Goal: Task Accomplishment & Management: Manage account settings

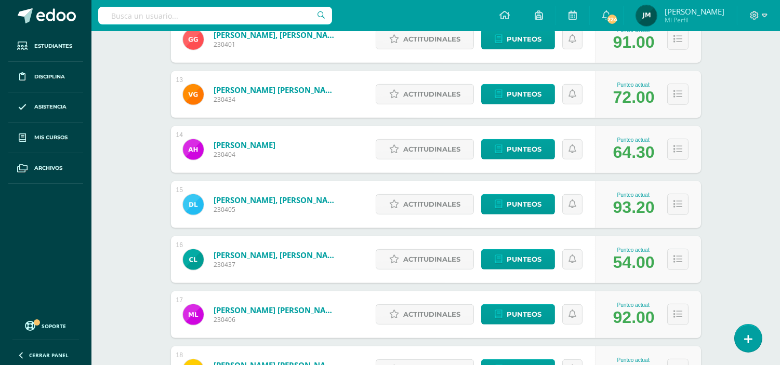
scroll to position [1018, 0]
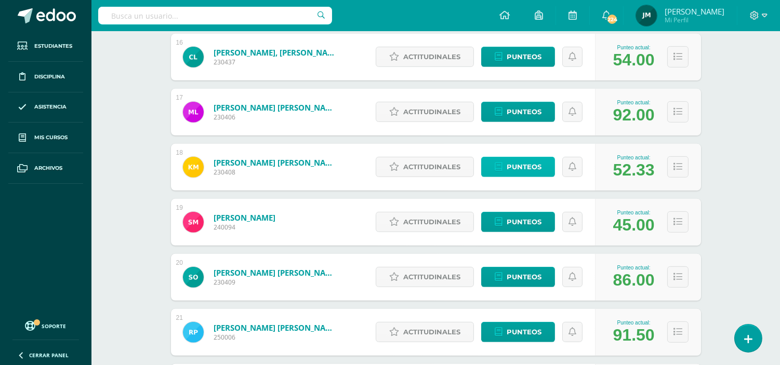
click at [535, 165] on span "Punteos" at bounding box center [524, 166] width 35 height 19
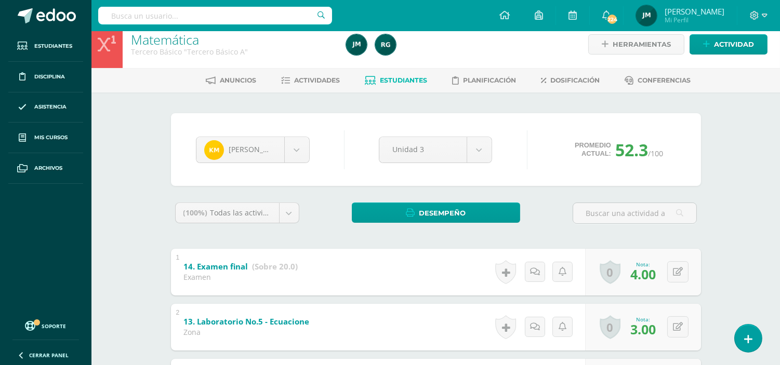
scroll to position [8, 0]
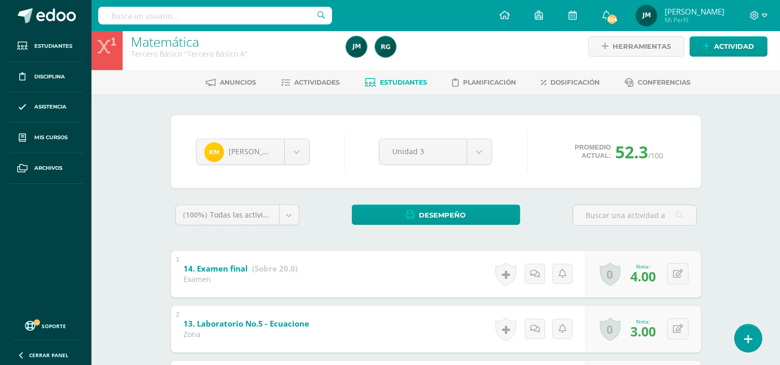
click at [402, 86] on link "Estudiantes" at bounding box center [396, 82] width 62 height 17
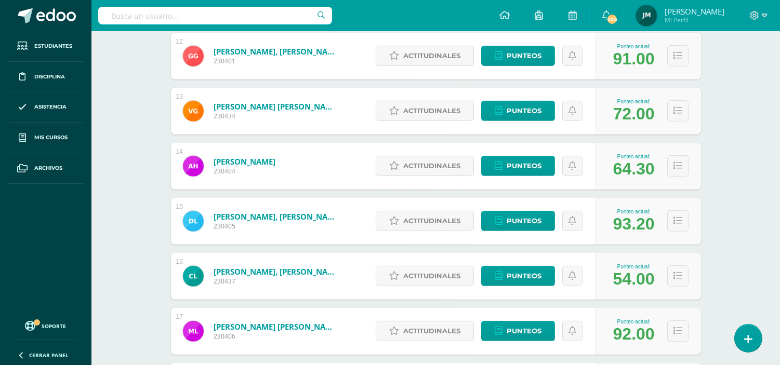
scroll to position [806, 0]
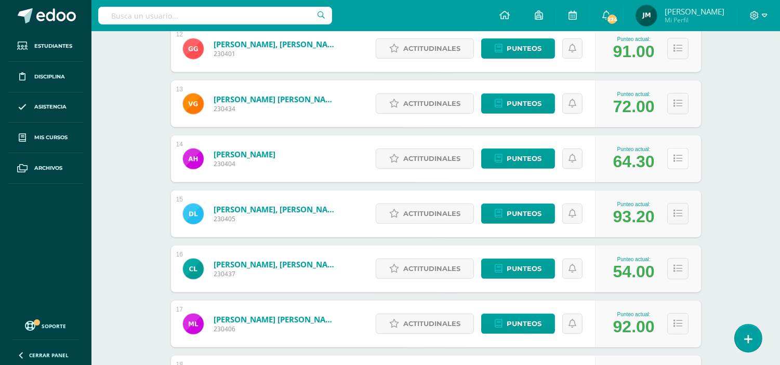
click at [678, 158] on icon at bounding box center [677, 158] width 9 height 9
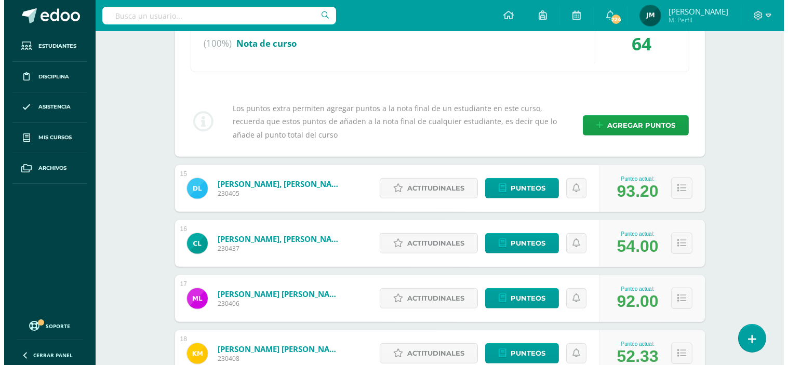
scroll to position [1062, 0]
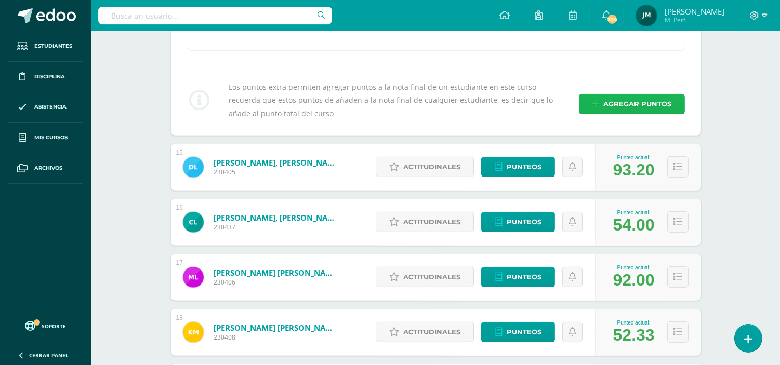
click at [647, 108] on span "Agregar puntos" at bounding box center [637, 104] width 68 height 19
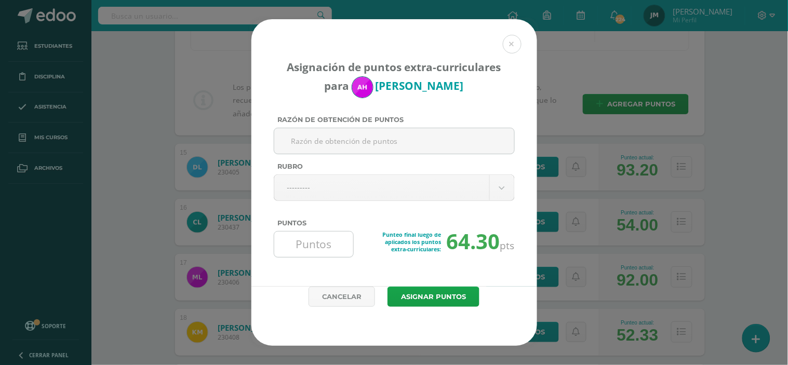
click at [320, 238] on input "Puntos" at bounding box center [314, 244] width 71 height 25
type input "2"
click at [440, 307] on button "Asignar puntos" at bounding box center [434, 297] width 92 height 20
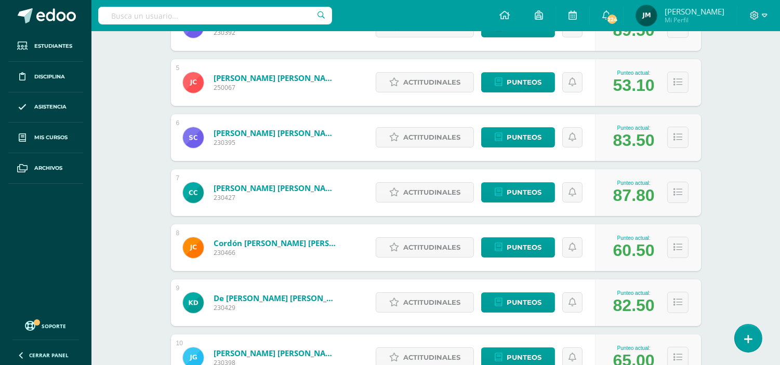
scroll to position [400, 0]
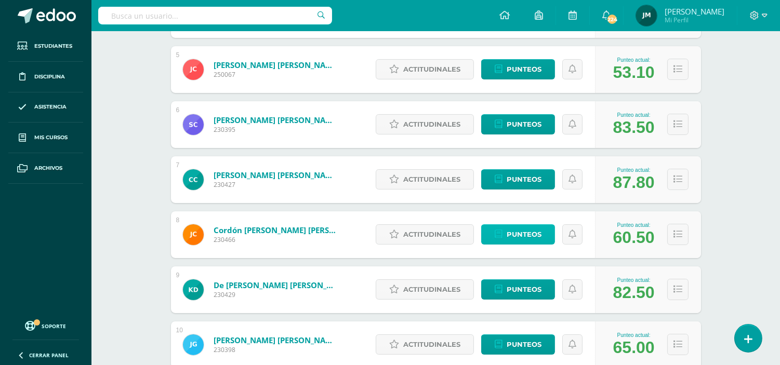
click at [497, 241] on link "Punteos" at bounding box center [518, 234] width 74 height 20
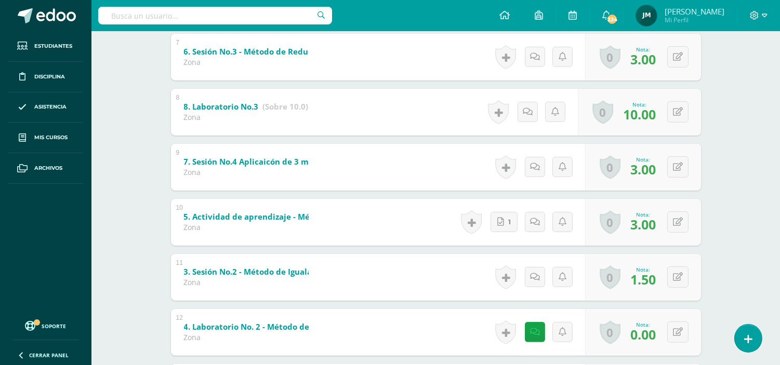
scroll to position [554, 0]
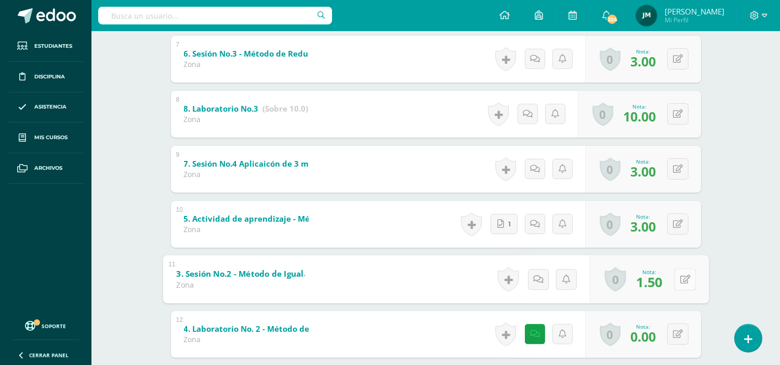
click at [677, 279] on button at bounding box center [685, 280] width 22 height 22
click at [655, 279] on icon at bounding box center [657, 283] width 9 height 9
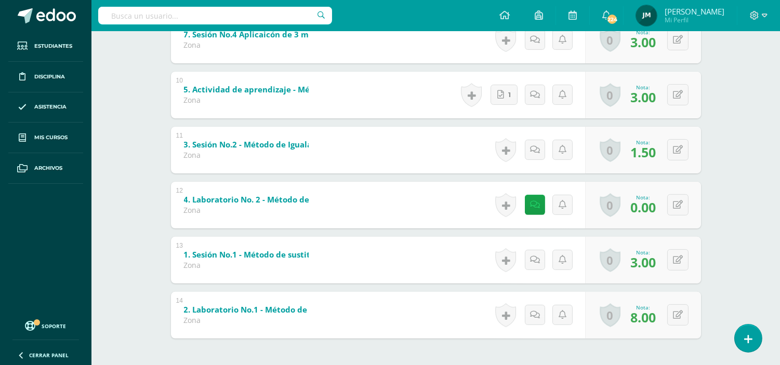
scroll to position [687, 0]
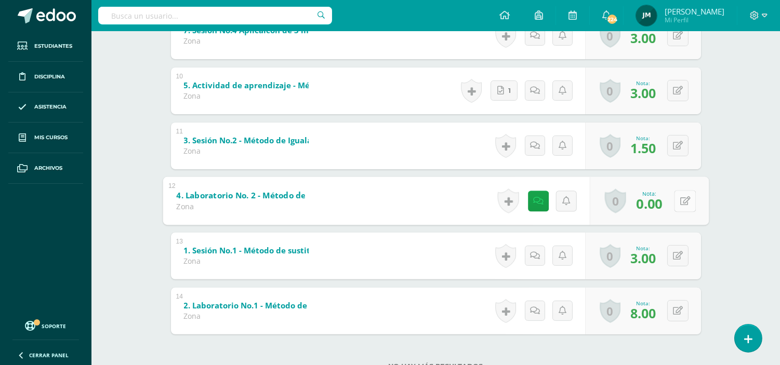
click at [677, 203] on button at bounding box center [685, 201] width 22 height 22
type input "3"
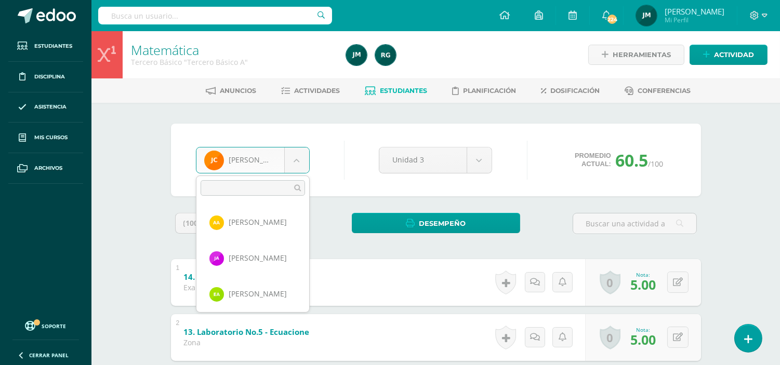
scroll to position [179, 0]
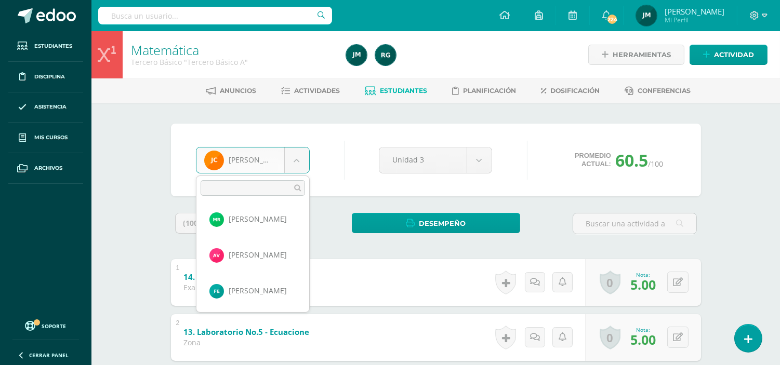
scroll to position [897, 0]
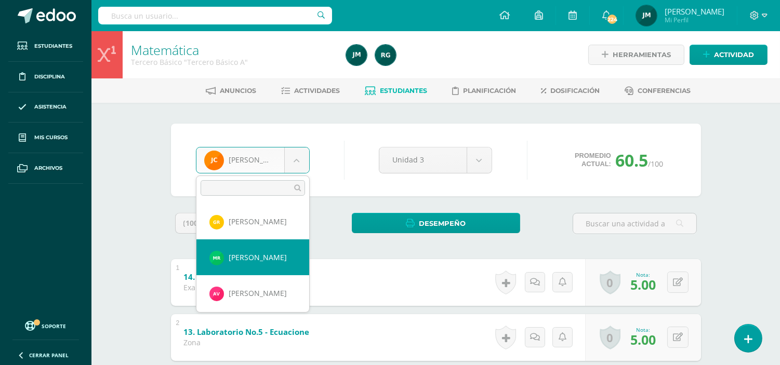
select select "422"
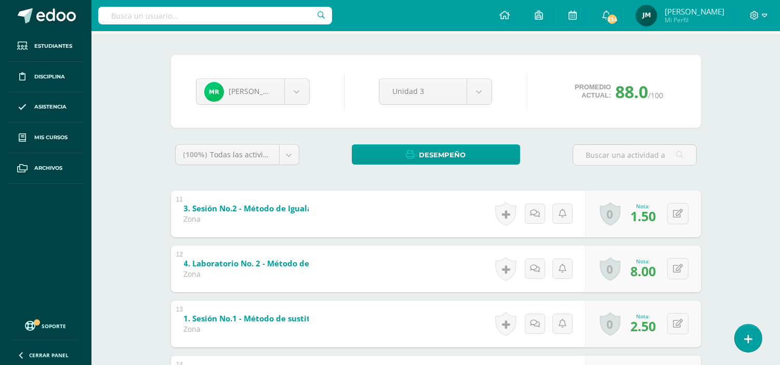
scroll to position [72, 0]
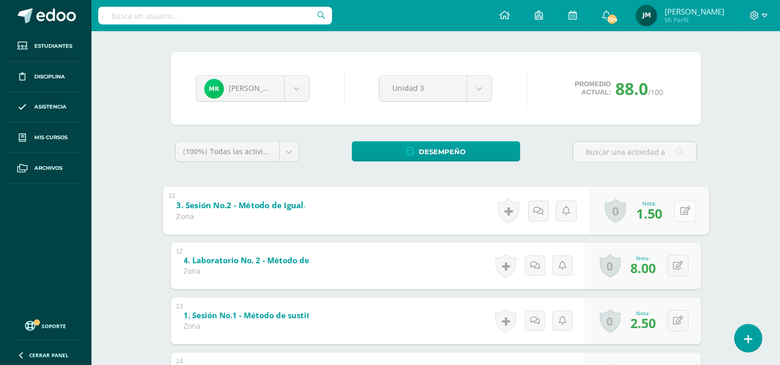
click at [675, 210] on button at bounding box center [685, 211] width 22 height 22
type input "3"
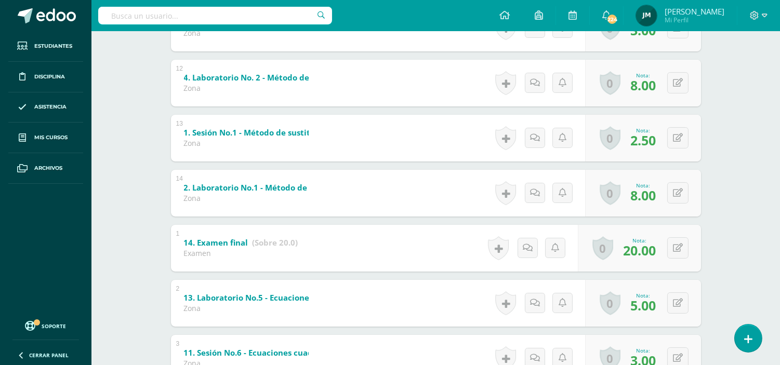
scroll to position [260, 0]
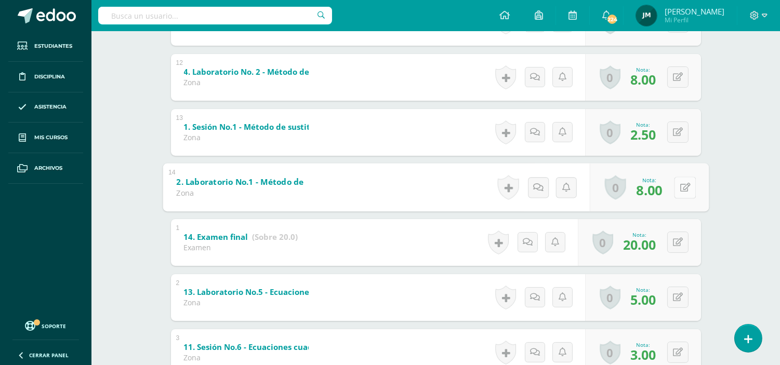
click at [674, 189] on button at bounding box center [685, 188] width 22 height 22
type input "8"
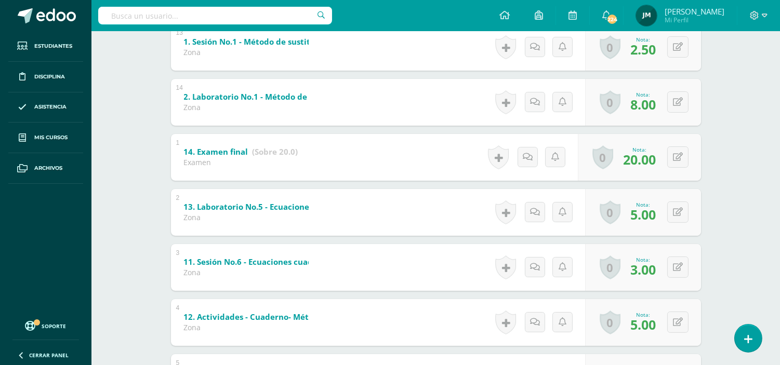
scroll to position [373, 0]
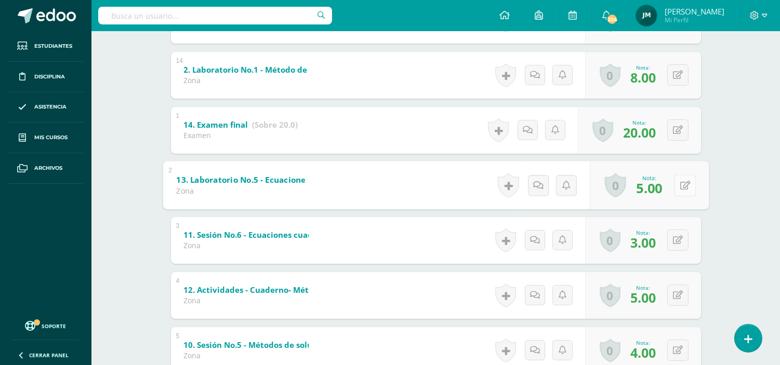
click at [674, 185] on button at bounding box center [685, 186] width 22 height 22
type input "5"
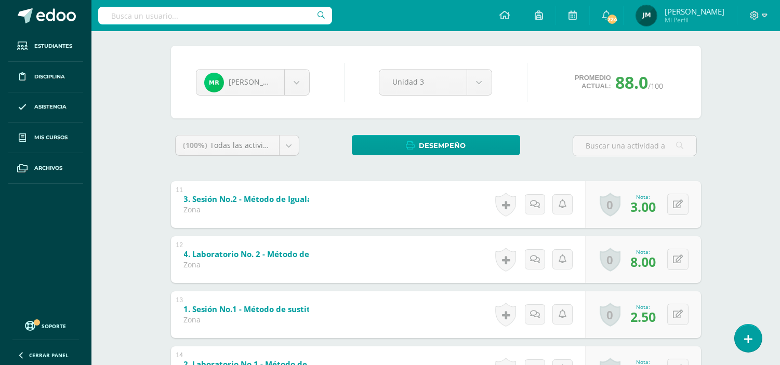
scroll to position [0, 0]
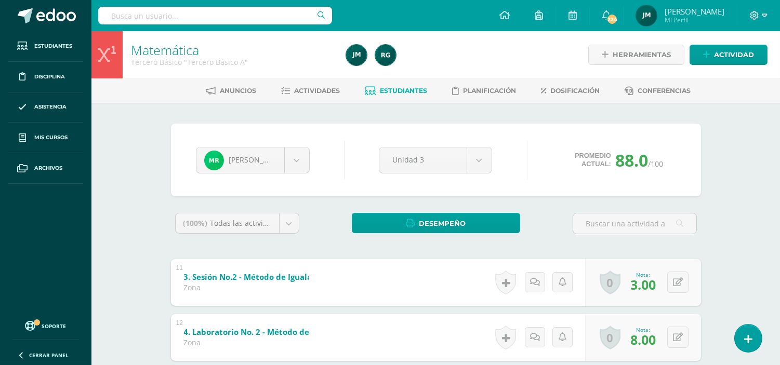
click at [403, 84] on link "Estudiantes" at bounding box center [396, 91] width 62 height 17
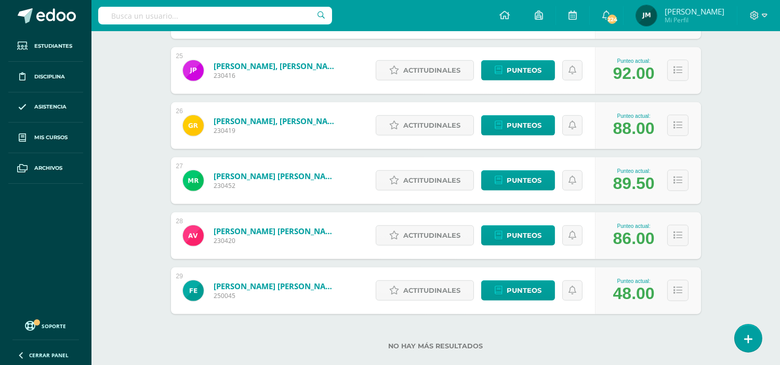
scroll to position [1441, 0]
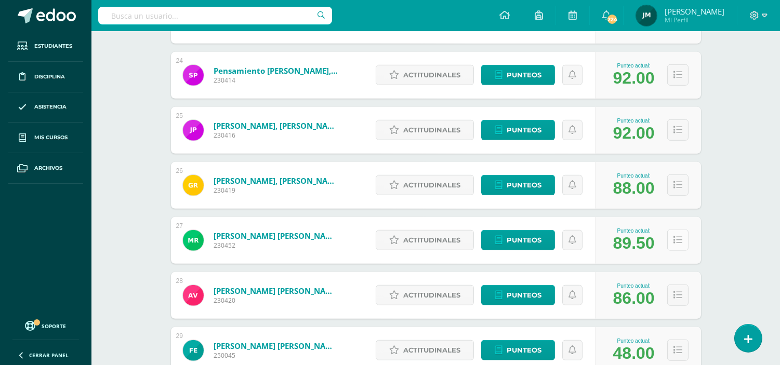
click at [682, 236] on button at bounding box center [677, 240] width 21 height 21
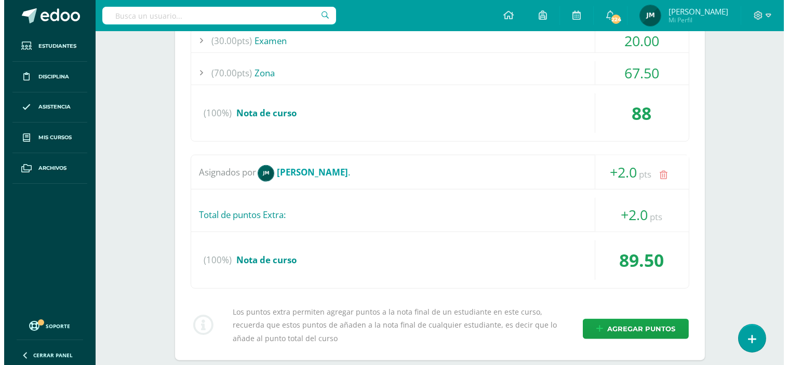
scroll to position [1680, 0]
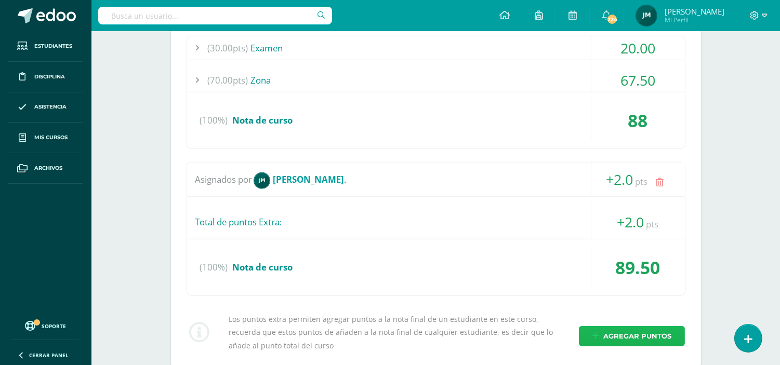
click at [585, 331] on link "Agregar puntos" at bounding box center [632, 336] width 106 height 20
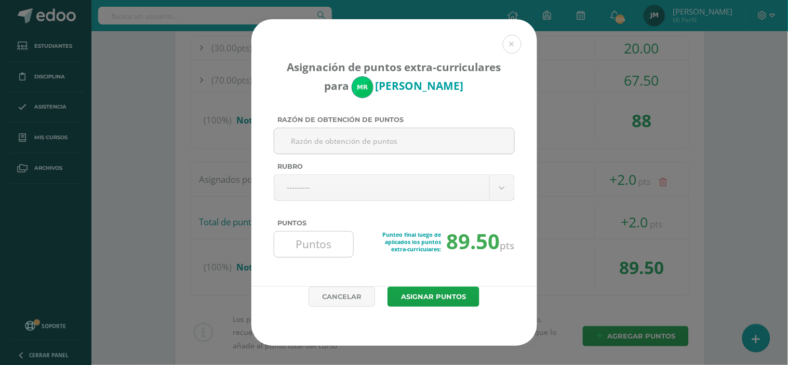
click at [320, 248] on input "Puntos" at bounding box center [314, 244] width 71 height 25
type input "1"
type input "1.5"
click at [388, 287] on button "Asignar puntos" at bounding box center [434, 297] width 92 height 20
click at [419, 294] on button "Asignar puntos" at bounding box center [434, 297] width 92 height 20
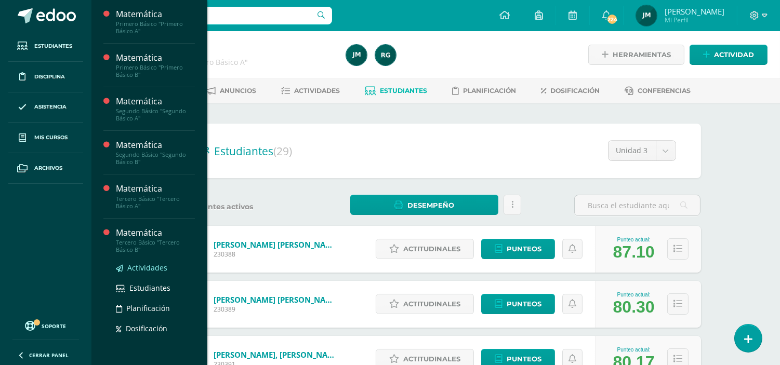
click at [149, 273] on link "Actividades" at bounding box center [155, 268] width 79 height 12
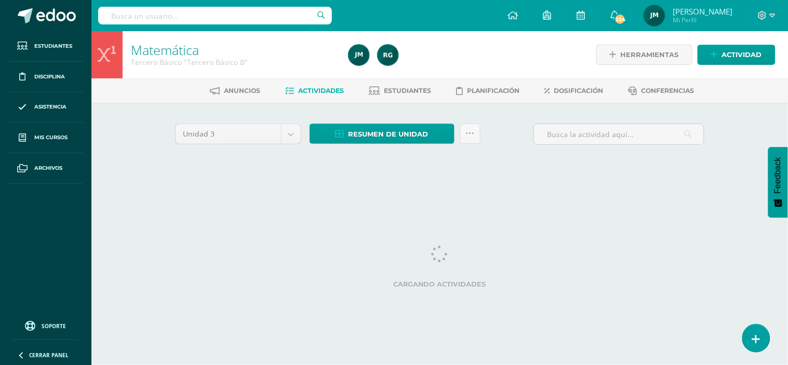
click at [313, 94] on span "Actividades" at bounding box center [321, 91] width 46 height 8
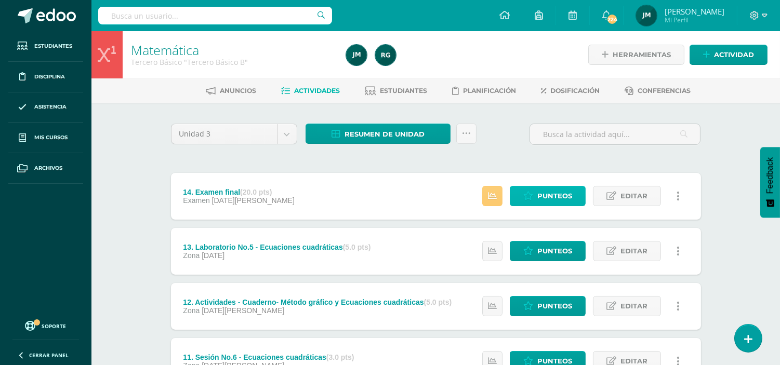
click at [557, 198] on span "Punteos" at bounding box center [554, 196] width 35 height 19
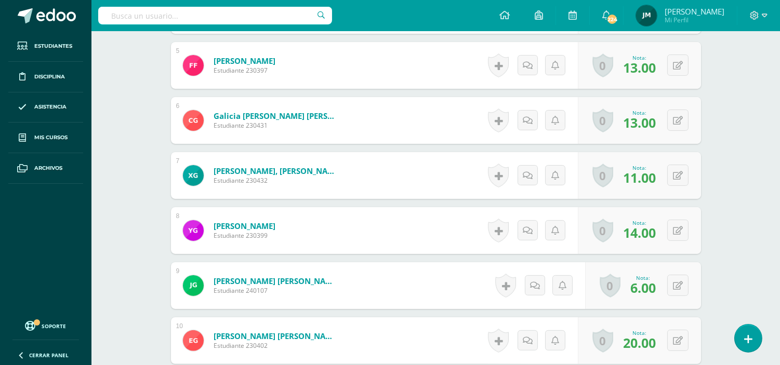
scroll to position [663, 0]
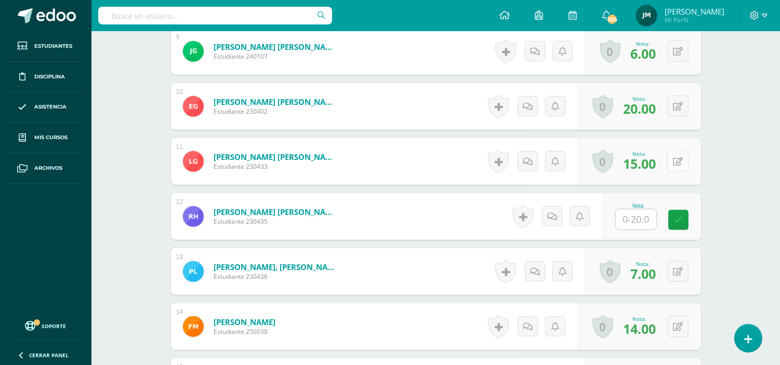
click at [678, 157] on icon at bounding box center [678, 161] width 10 height 9
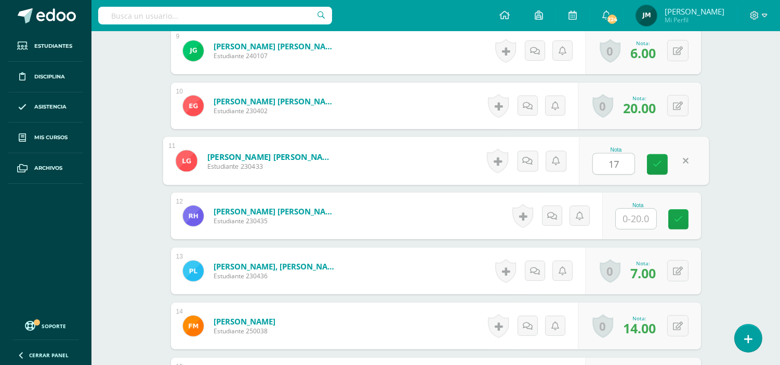
type input "17"
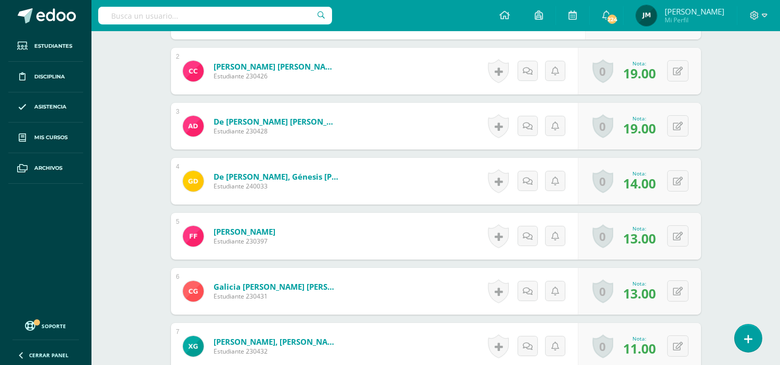
scroll to position [0, 0]
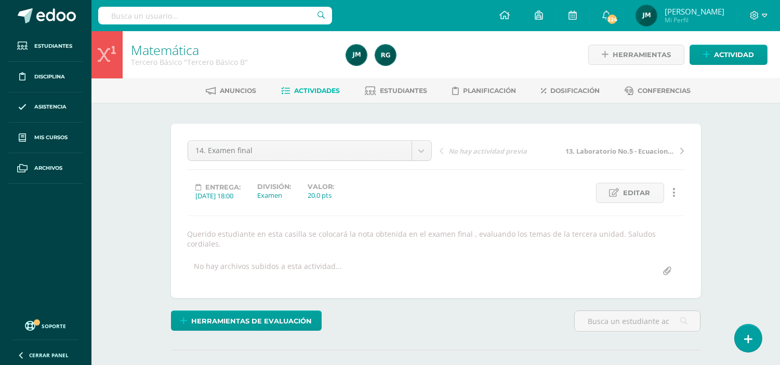
click at [317, 97] on link "Actividades" at bounding box center [310, 91] width 59 height 17
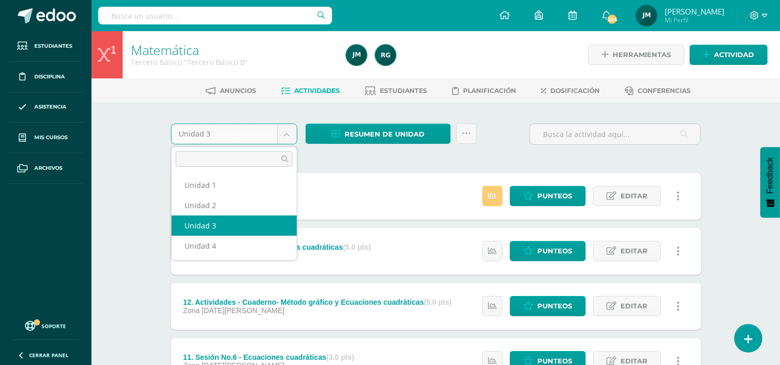
select select "Unidad 2"
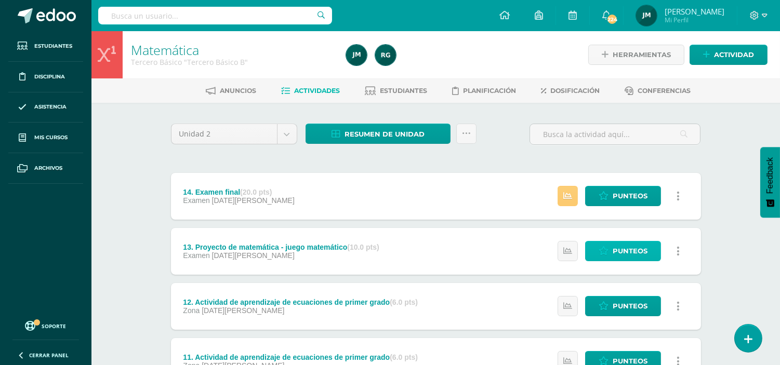
click at [634, 251] on span "Punteos" at bounding box center [630, 251] width 35 height 19
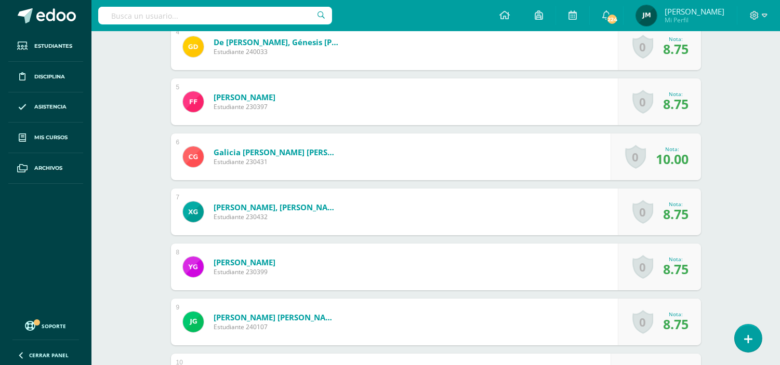
scroll to position [538, 0]
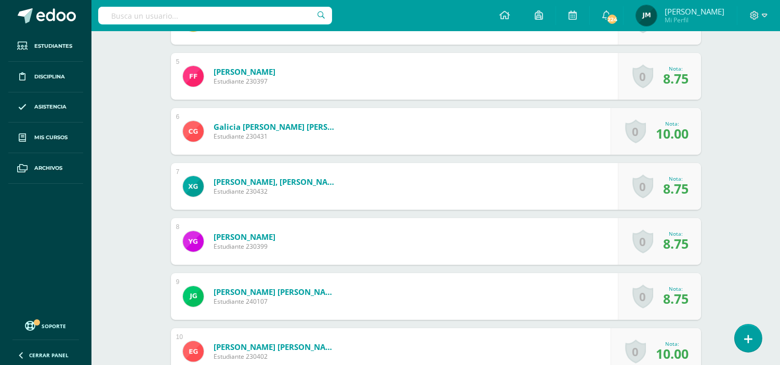
click at [691, 305] on div "0 [GEOGRAPHIC_DATA] Logros obtenidos Aún no hay logros agregados Nota: 8.75" at bounding box center [659, 296] width 83 height 47
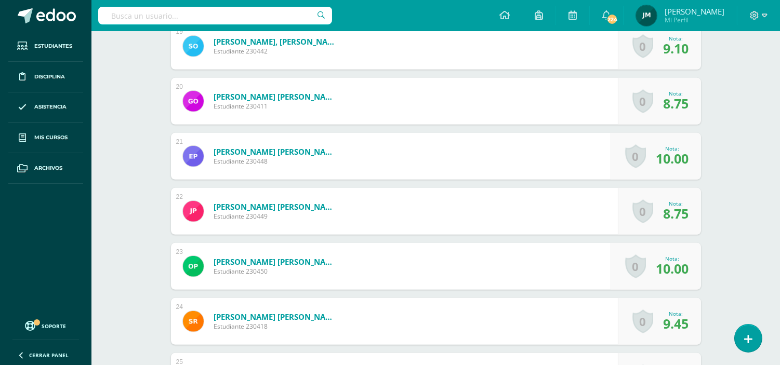
scroll to position [1340, 0]
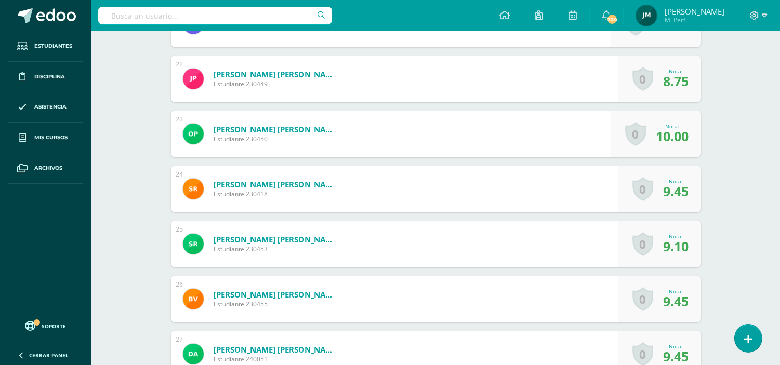
scroll to position [1473, 0]
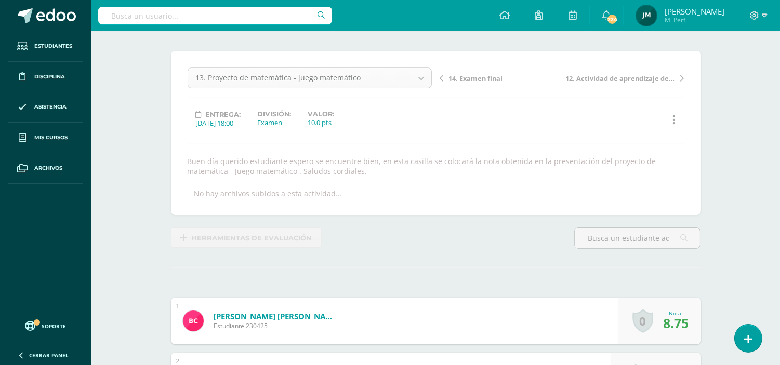
scroll to position [0, 0]
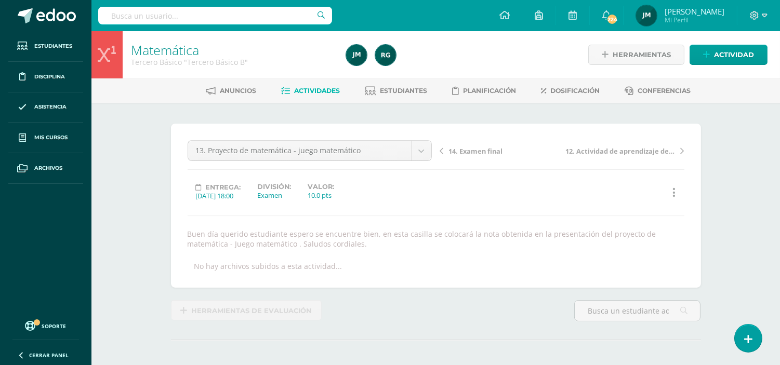
click at [324, 88] on span "Actividades" at bounding box center [317, 91] width 46 height 8
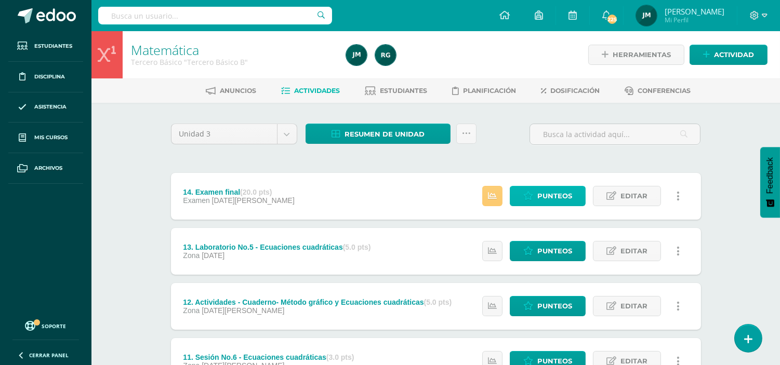
click at [569, 198] on span "Punteos" at bounding box center [554, 196] width 35 height 19
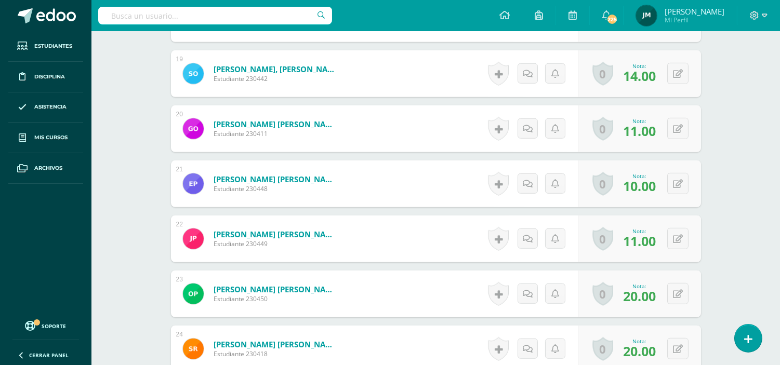
scroll to position [1316, 0]
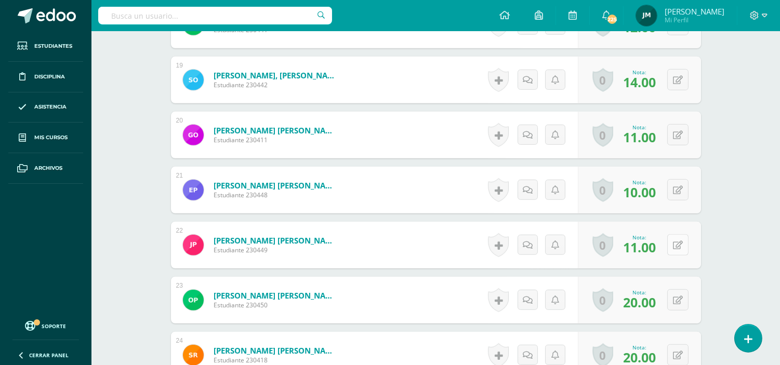
click at [683, 234] on button at bounding box center [677, 244] width 21 height 21
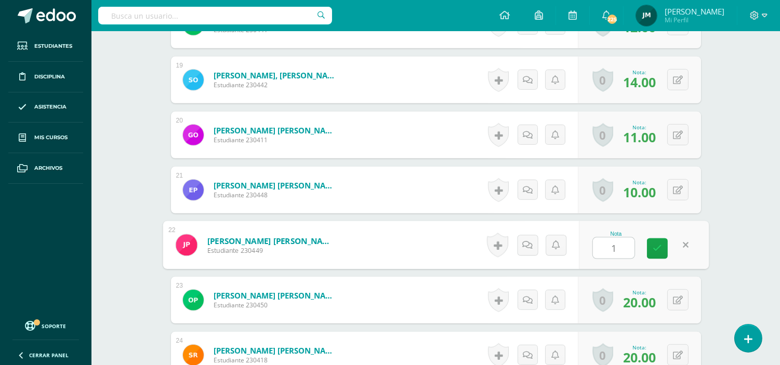
type input "14"
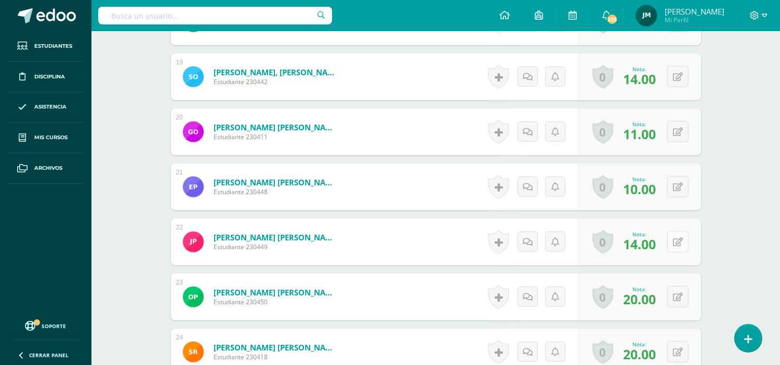
scroll to position [1320, 0]
